Goal: Task Accomplishment & Management: Use online tool/utility

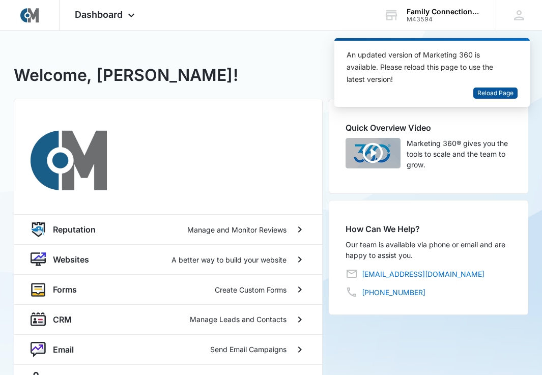
click at [487, 95] on span "Reload Page" at bounding box center [495, 94] width 36 height 10
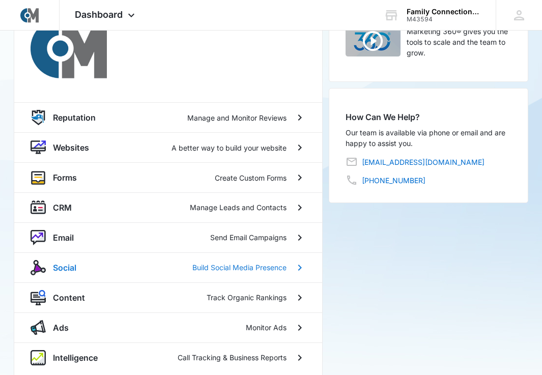
scroll to position [110, 0]
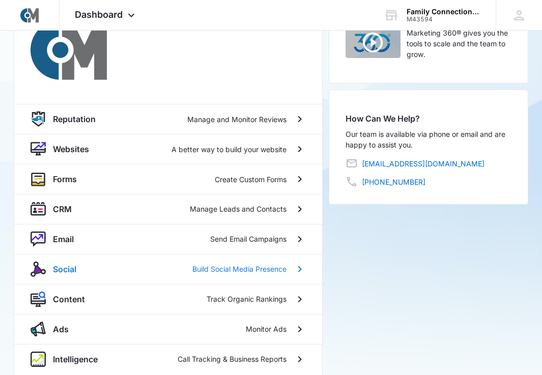
click at [95, 267] on div "Social Build Social Media Presence" at bounding box center [170, 269] width 234 height 12
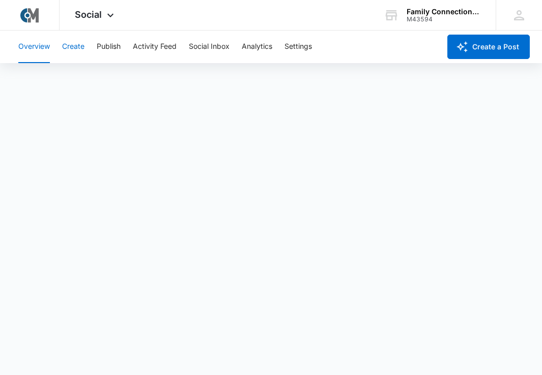
click at [73, 45] on button "Create" at bounding box center [73, 47] width 22 height 33
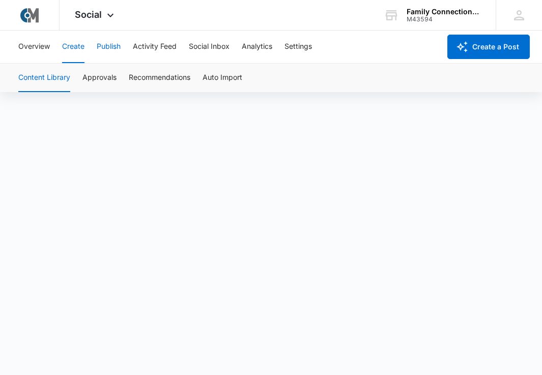
click at [107, 45] on button "Publish" at bounding box center [109, 47] width 24 height 33
